Goal: Transaction & Acquisition: Purchase product/service

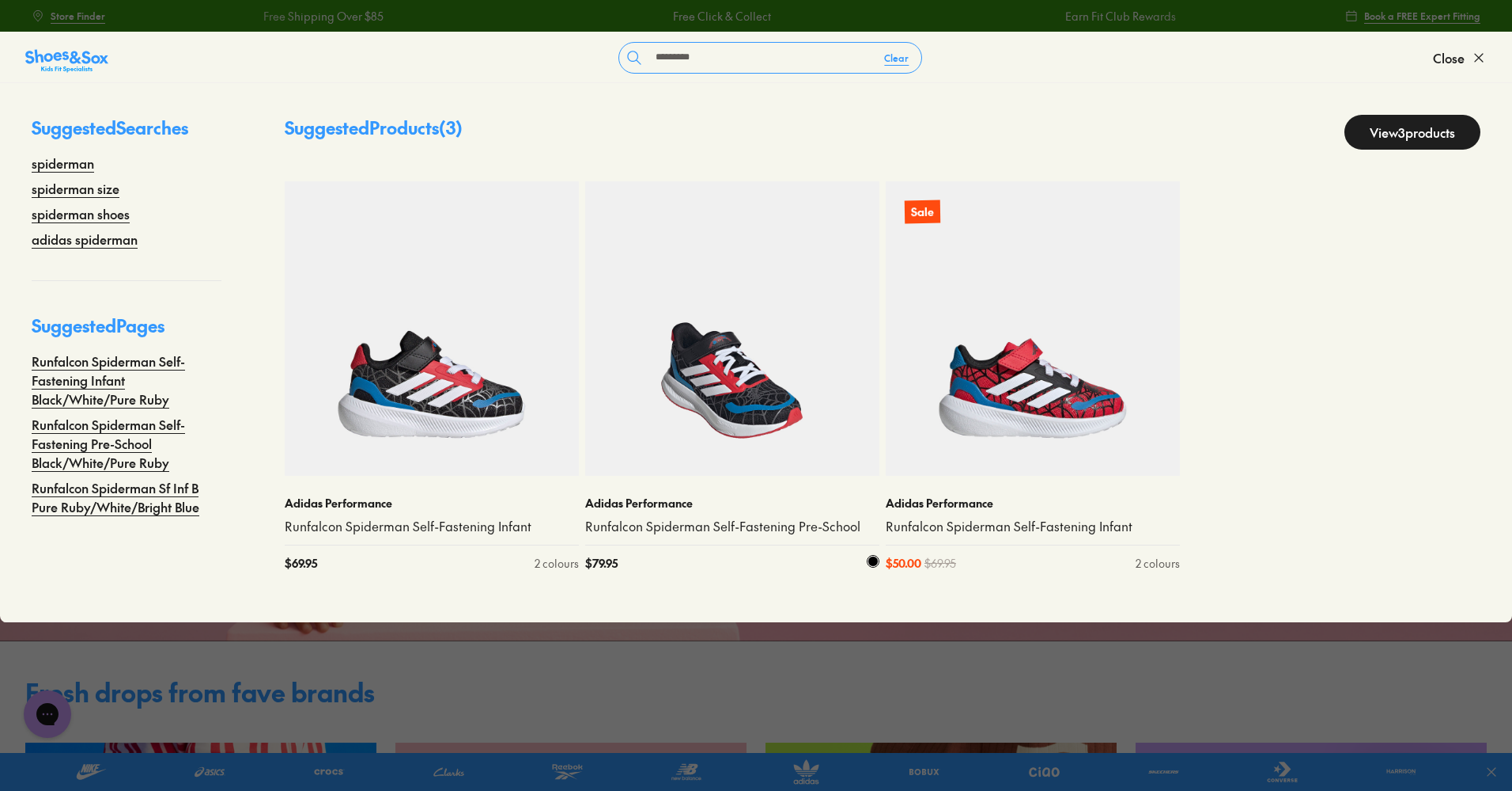
type input "*********"
click at [711, 363] on img at bounding box center [732, 328] width 294 height 294
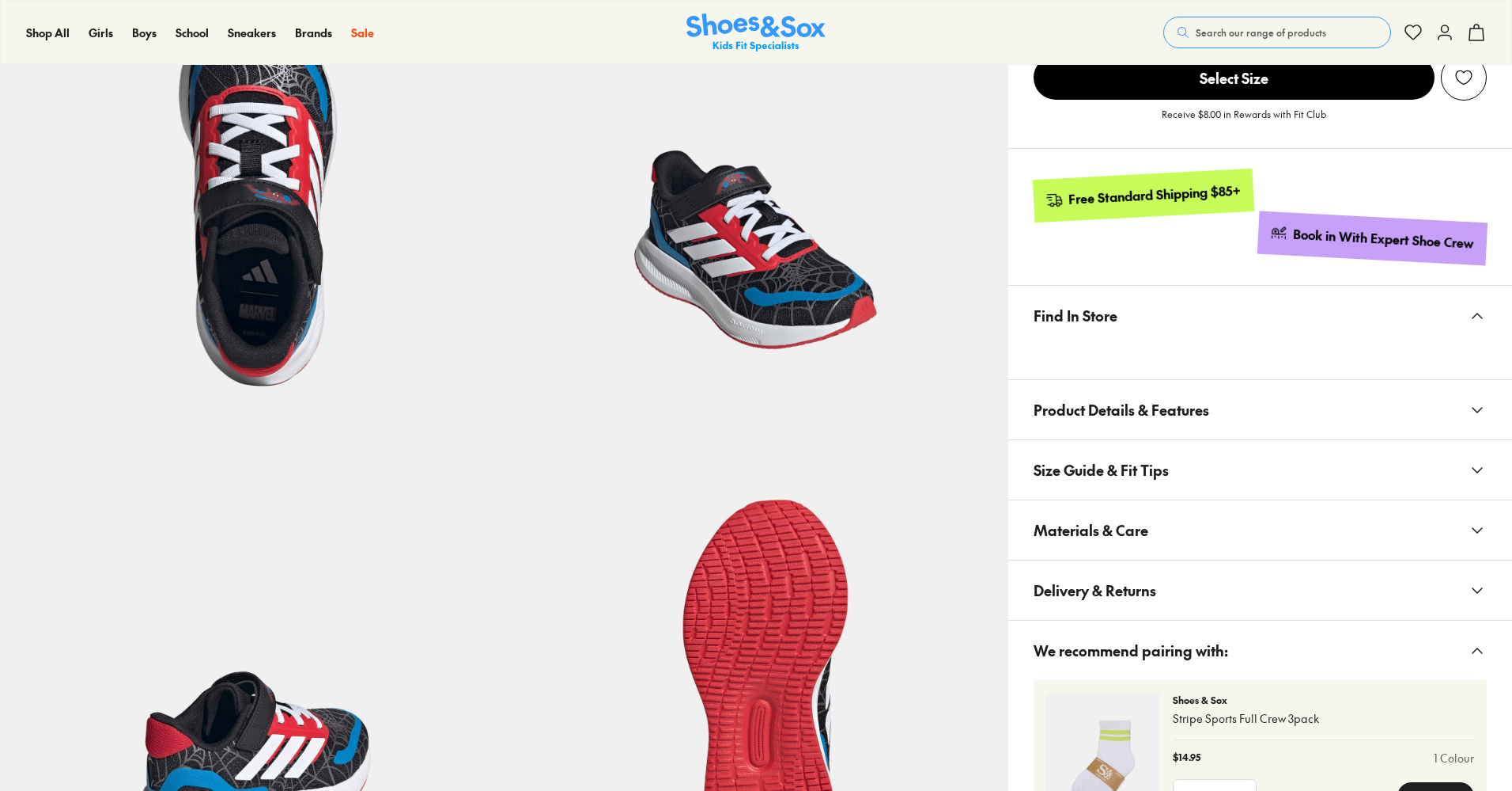
click at [1142, 493] on span "Size Guide & Fit Tips" at bounding box center [1101, 469] width 135 height 46
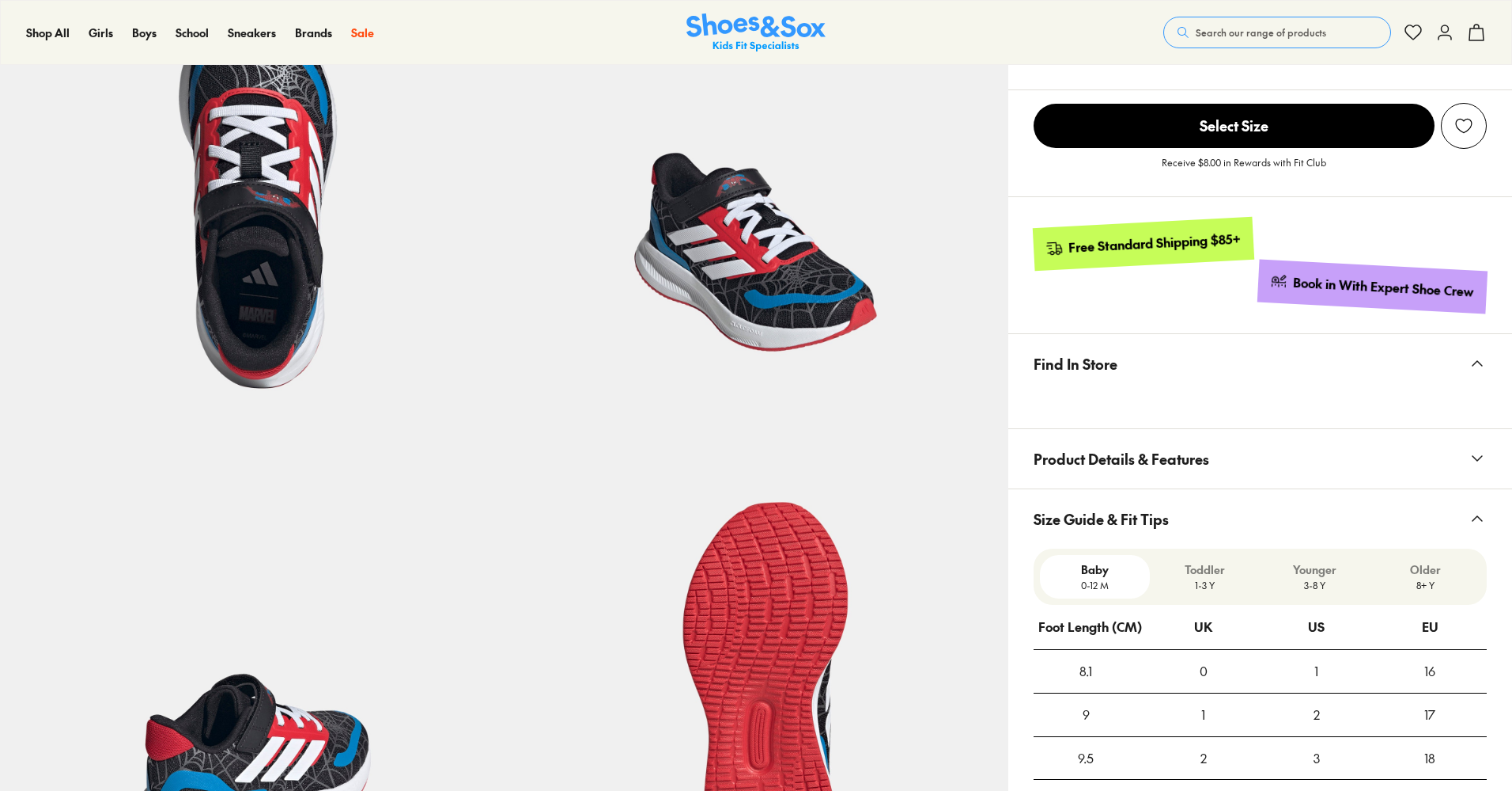
select select "*"
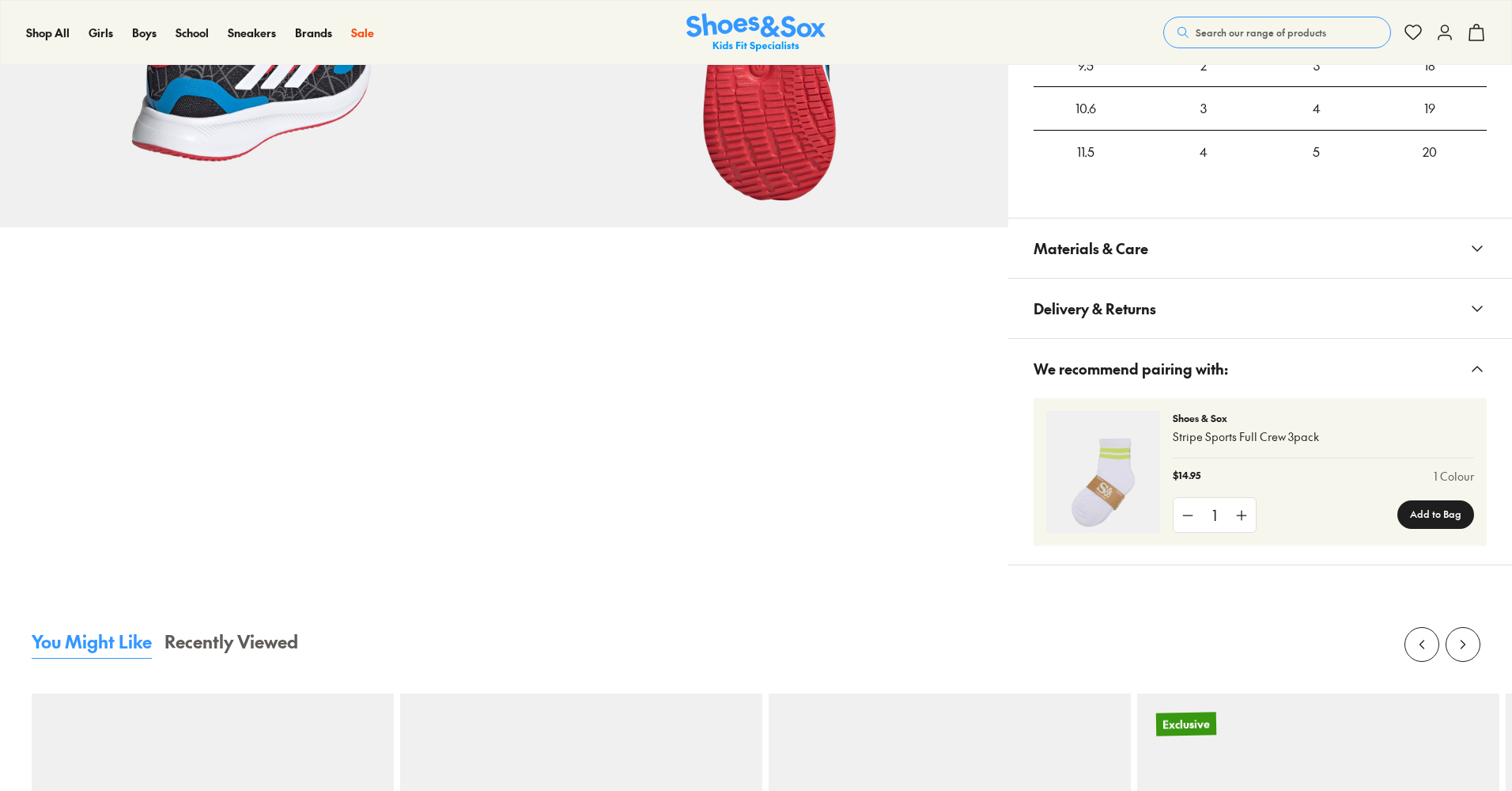
click at [1041, 262] on span "Materials & Care" at bounding box center [1090, 247] width 115 height 46
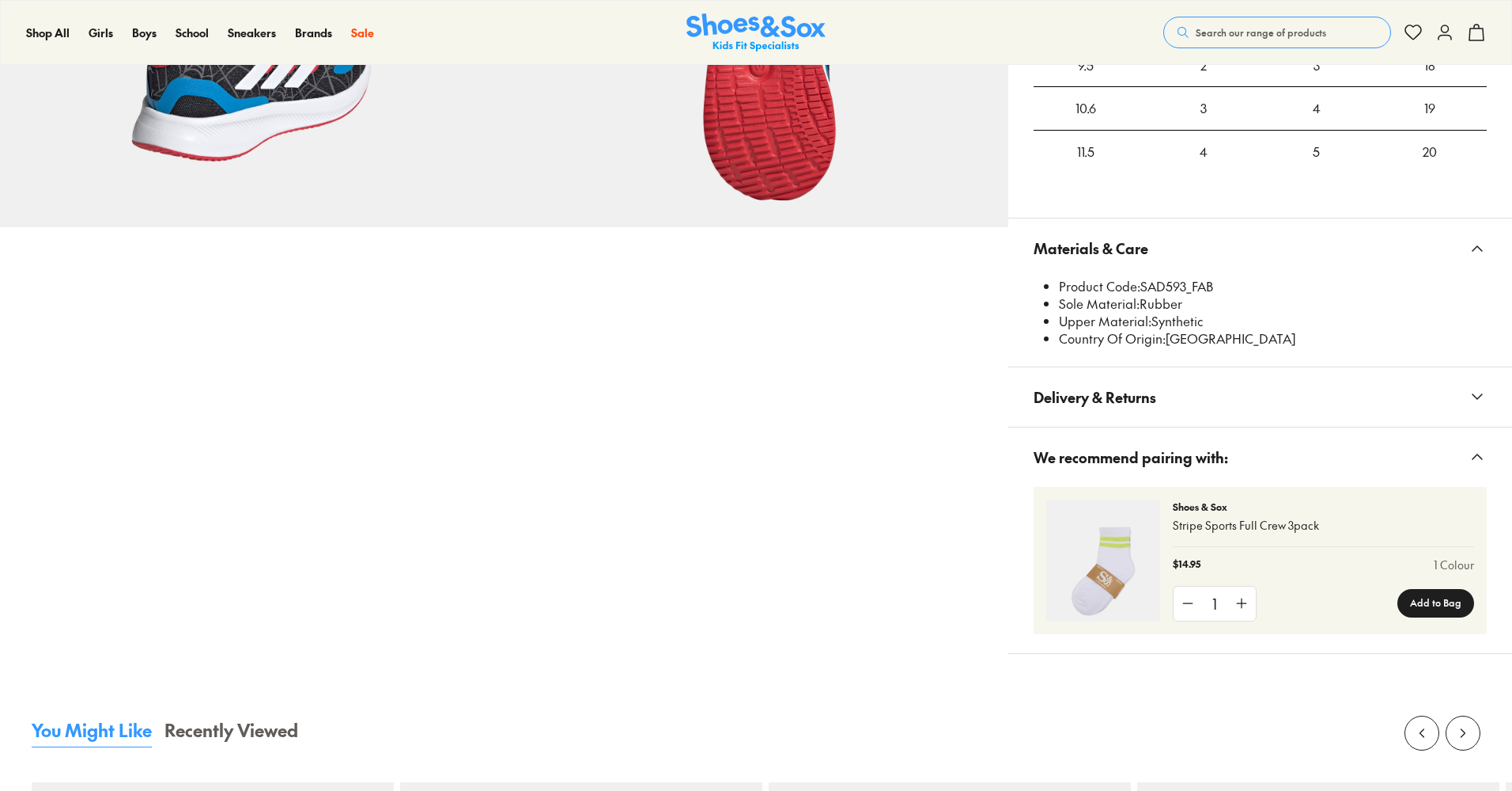
click at [1075, 239] on span "Materials & Care" at bounding box center [1090, 247] width 115 height 46
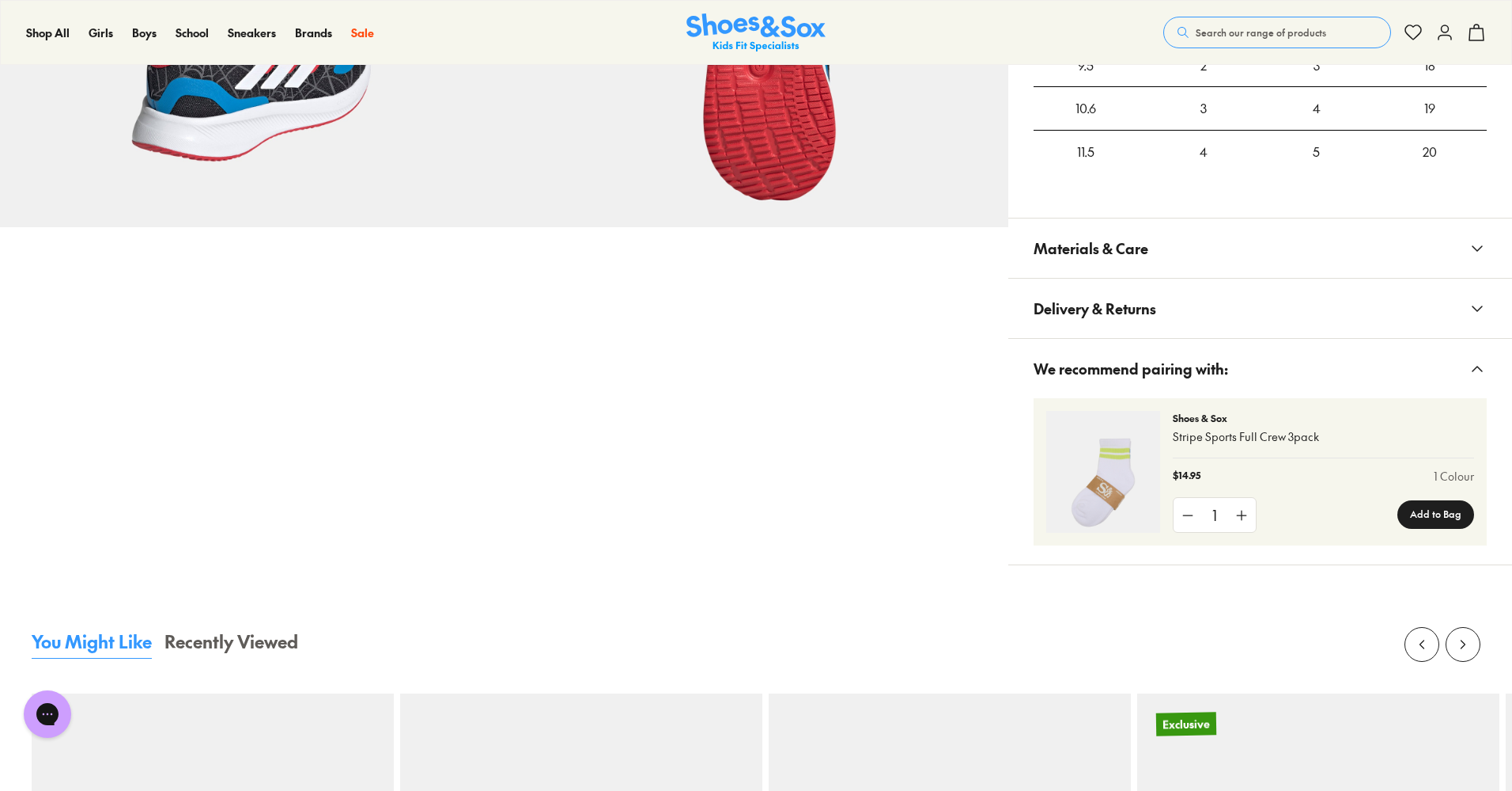
scroll to position [0, 0]
click at [1139, 276] on button "Materials & Care" at bounding box center [1260, 248] width 504 height 59
